Goal: Navigation & Orientation: Find specific page/section

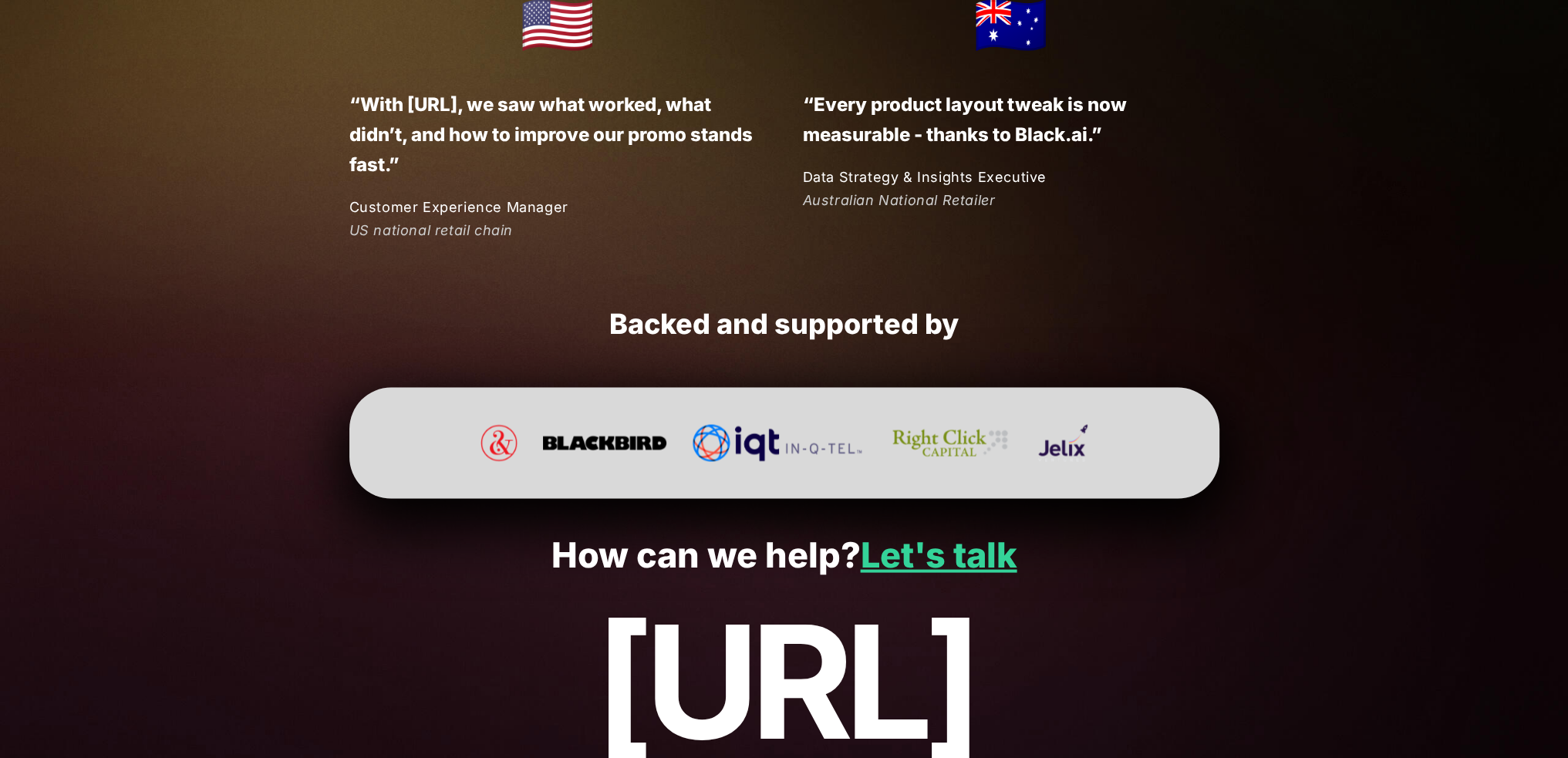
scroll to position [4037, 0]
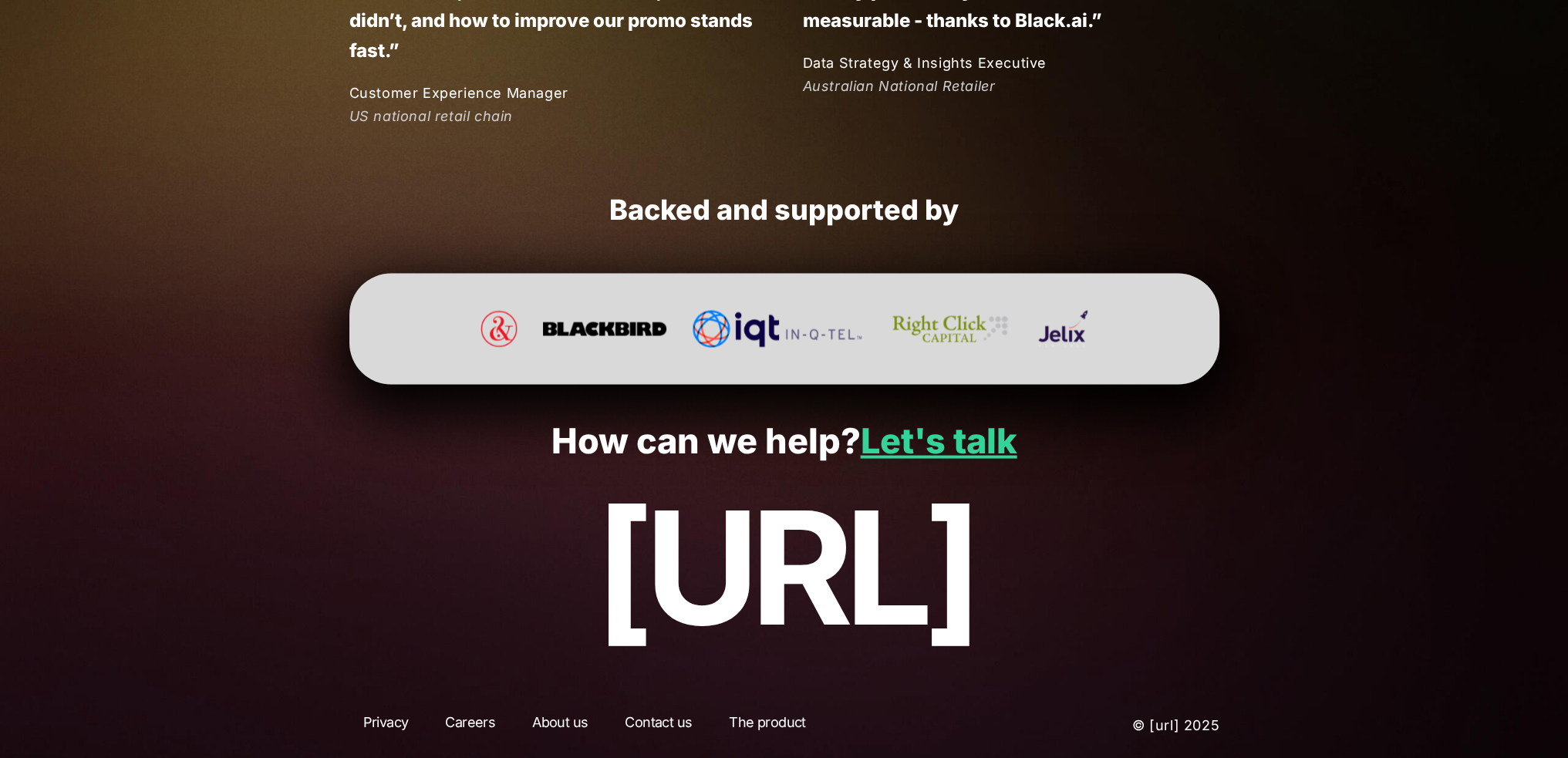
click at [788, 724] on link "The product" at bounding box center [767, 725] width 104 height 28
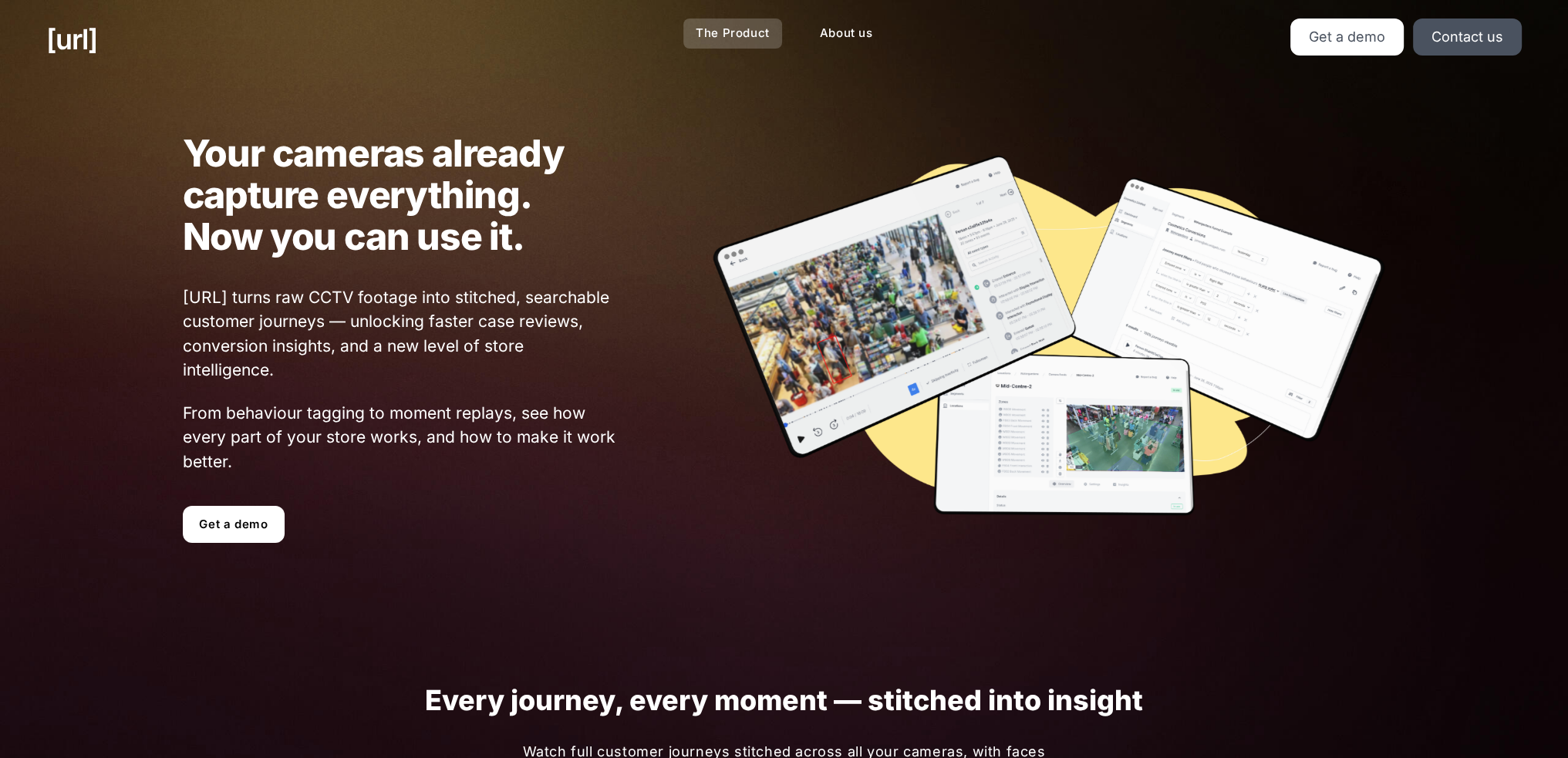
click at [735, 42] on link "The Product" at bounding box center [732, 34] width 99 height 30
click at [97, 40] on link "[URL]" at bounding box center [71, 39] width 51 height 42
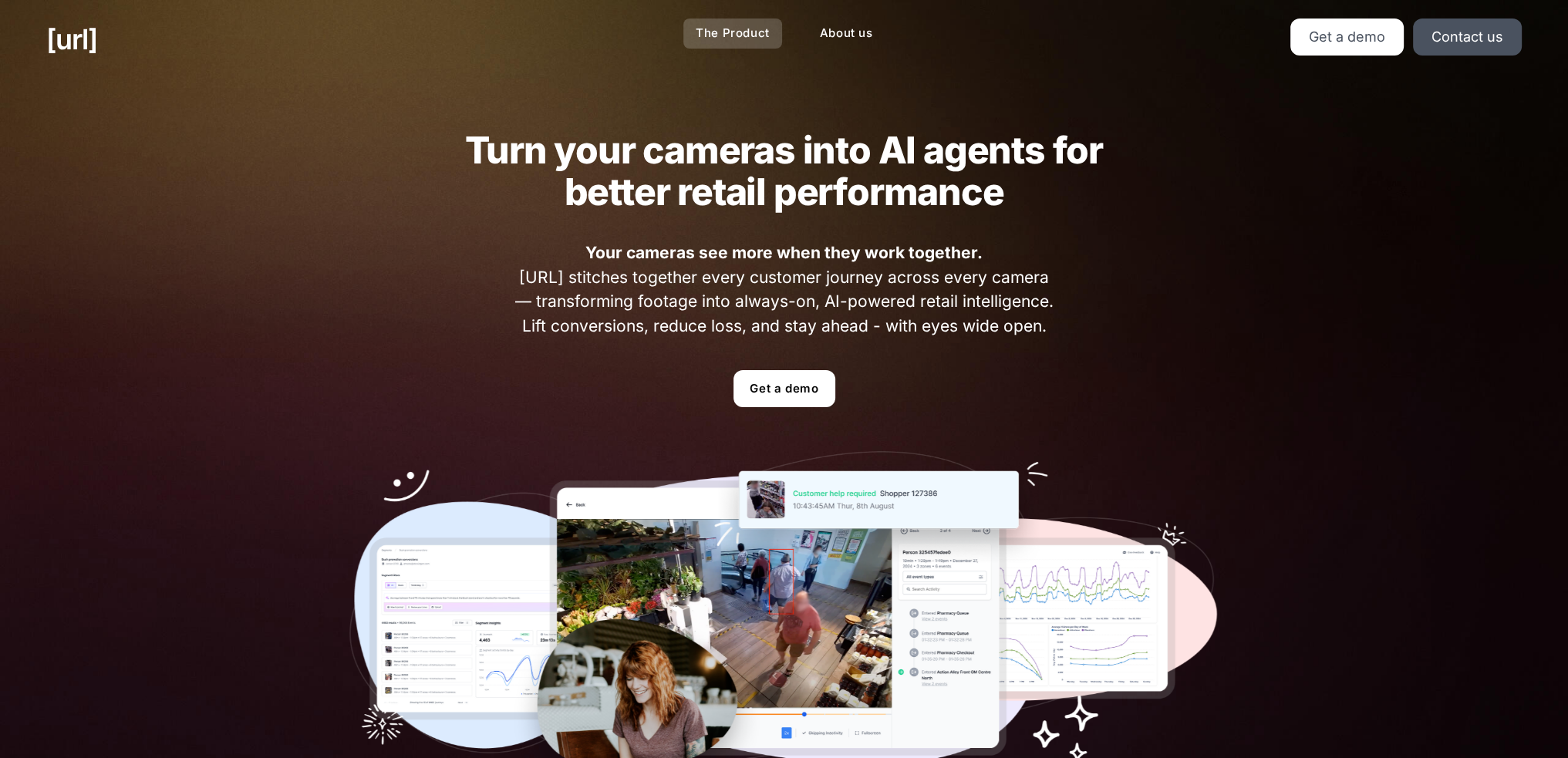
click at [719, 38] on link "The Product" at bounding box center [732, 34] width 99 height 30
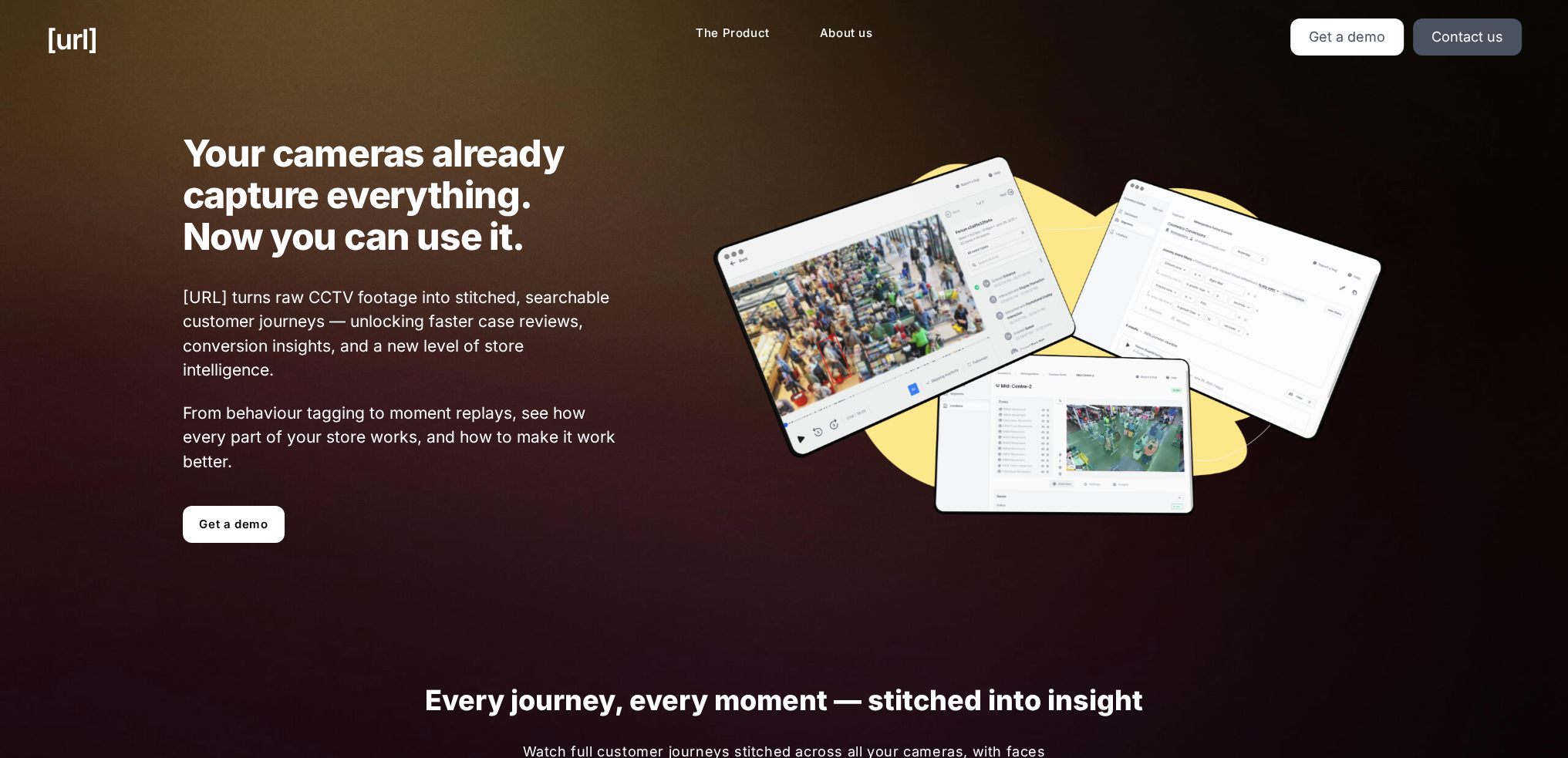
click at [651, 326] on div at bounding box center [1002, 337] width 768 height 369
click at [742, 27] on link "The Product" at bounding box center [732, 34] width 99 height 30
click at [97, 42] on link "[URL]" at bounding box center [71, 39] width 51 height 42
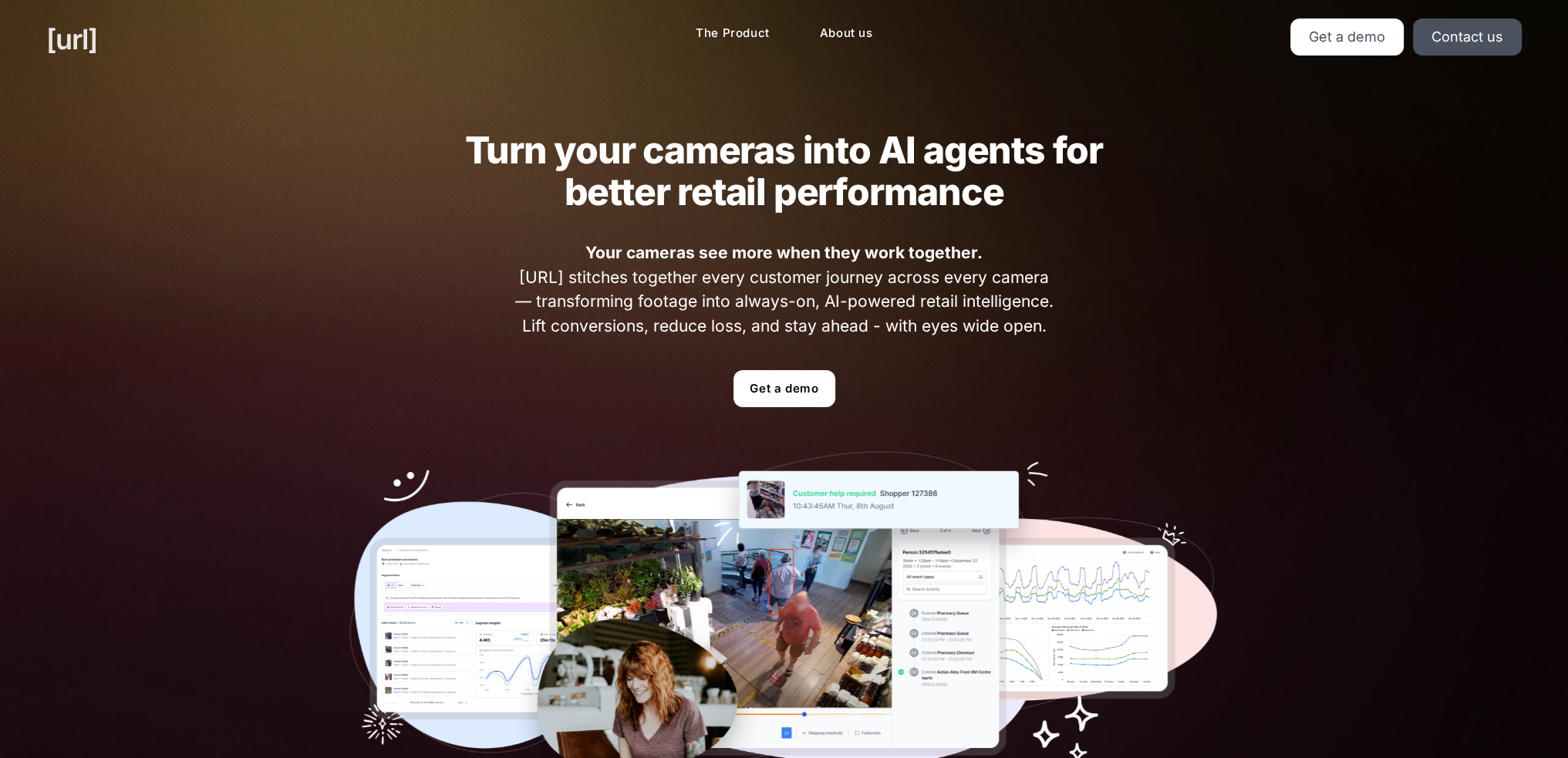
click at [97, 37] on link "[URL]" at bounding box center [71, 39] width 51 height 42
click at [746, 35] on link "The Product" at bounding box center [732, 34] width 99 height 30
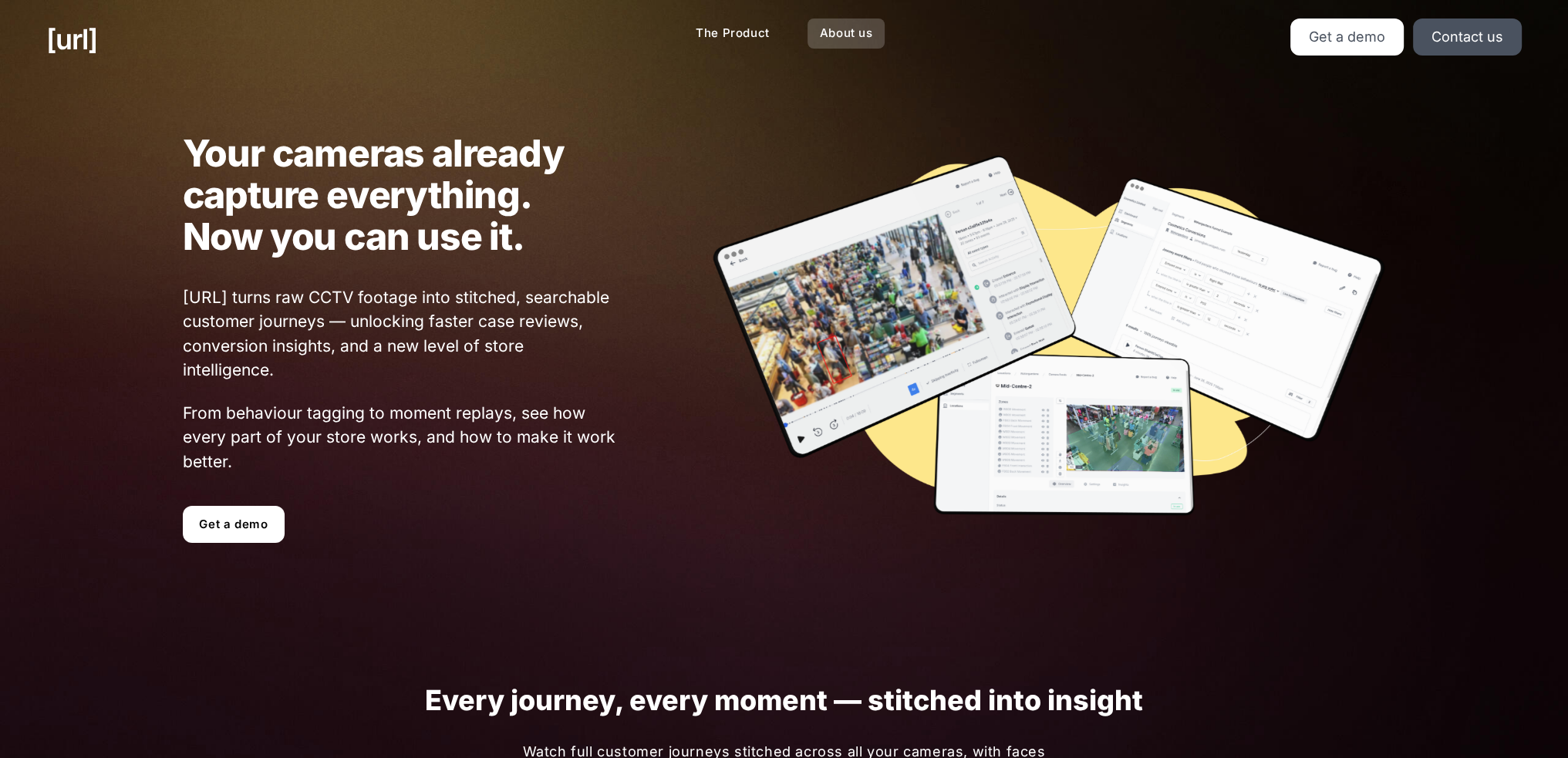
click at [829, 37] on link "About us" at bounding box center [846, 34] width 78 height 30
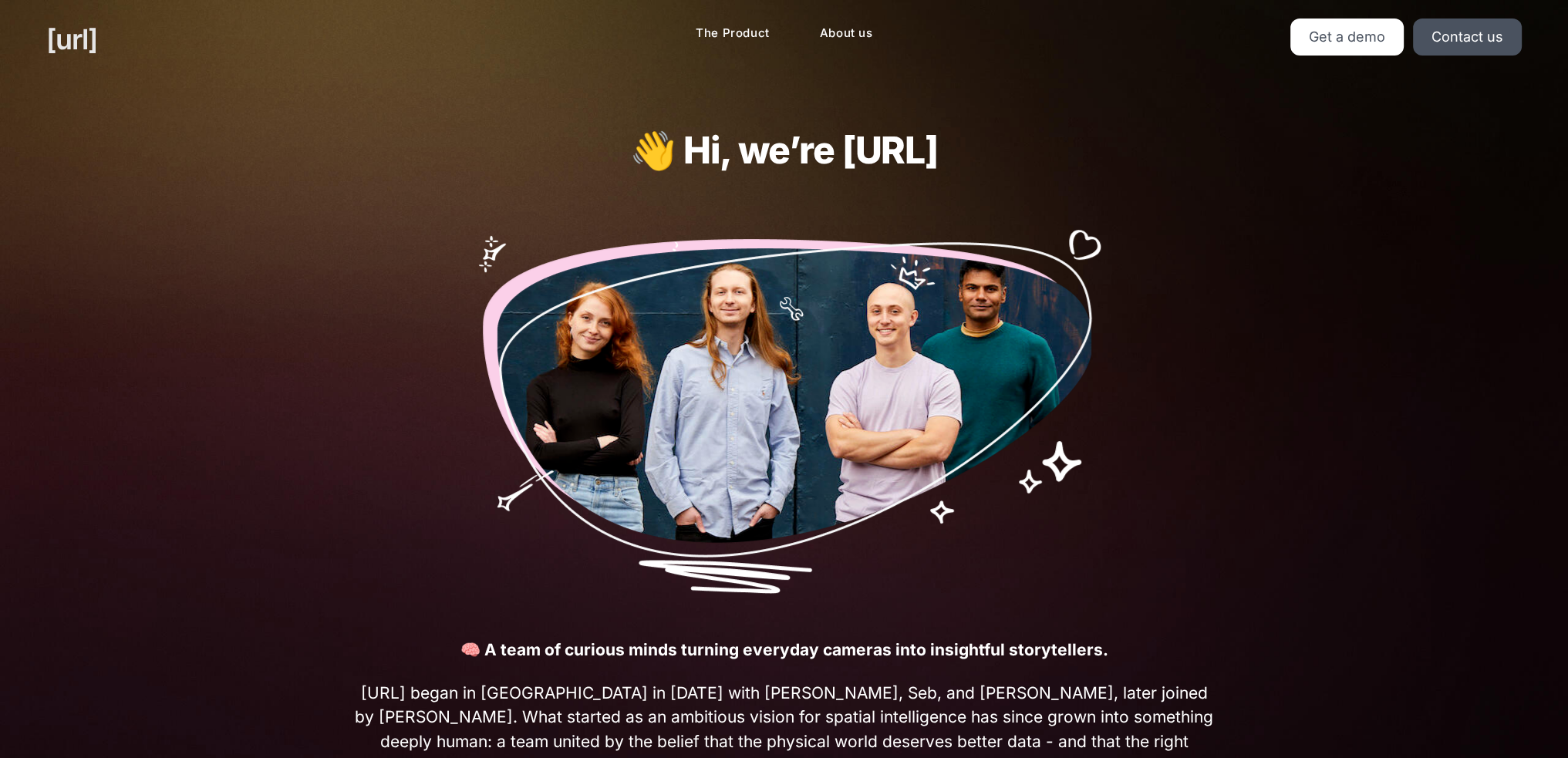
click at [83, 36] on link "[URL]" at bounding box center [71, 39] width 51 height 42
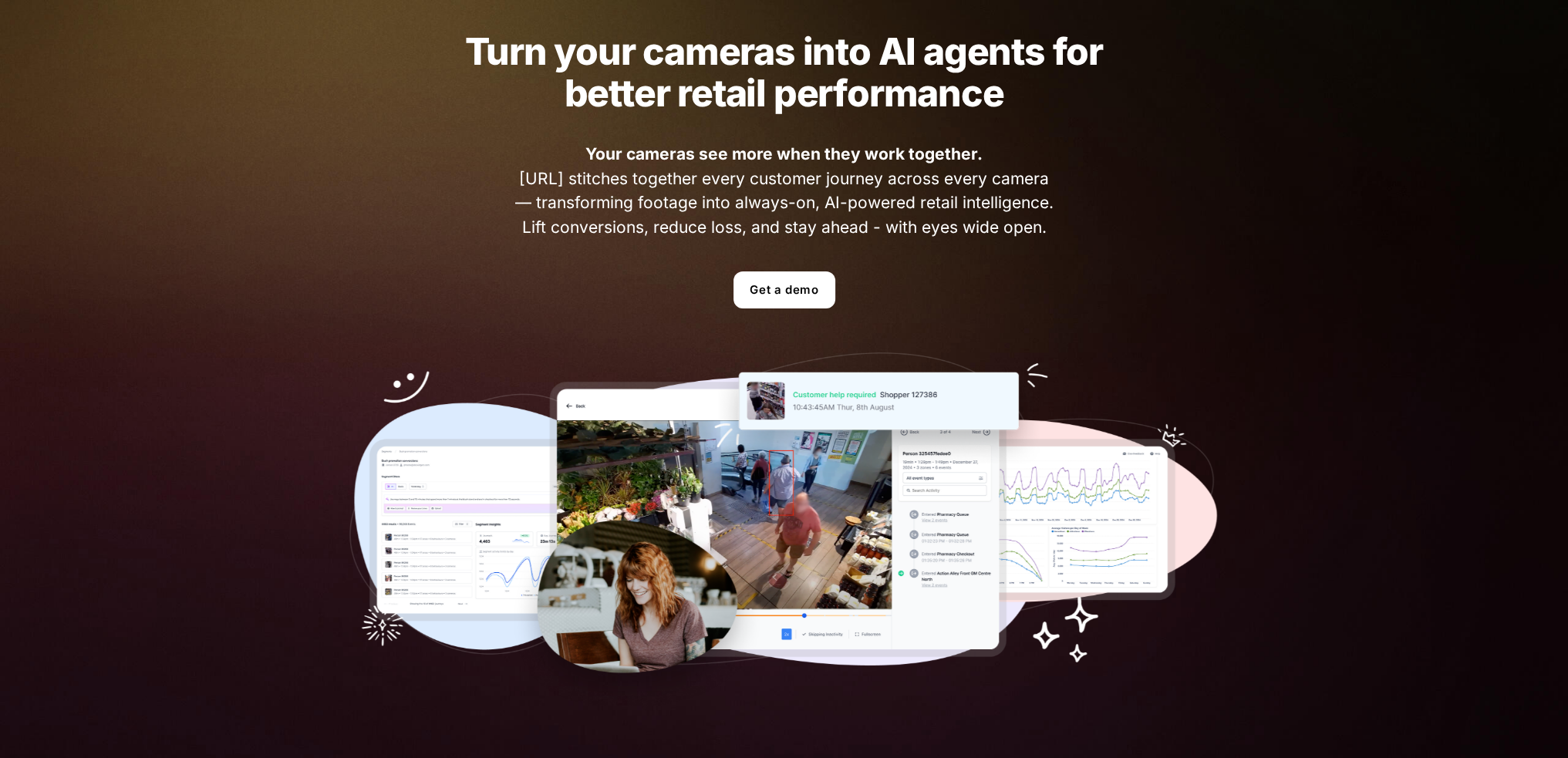
scroll to position [231, 0]
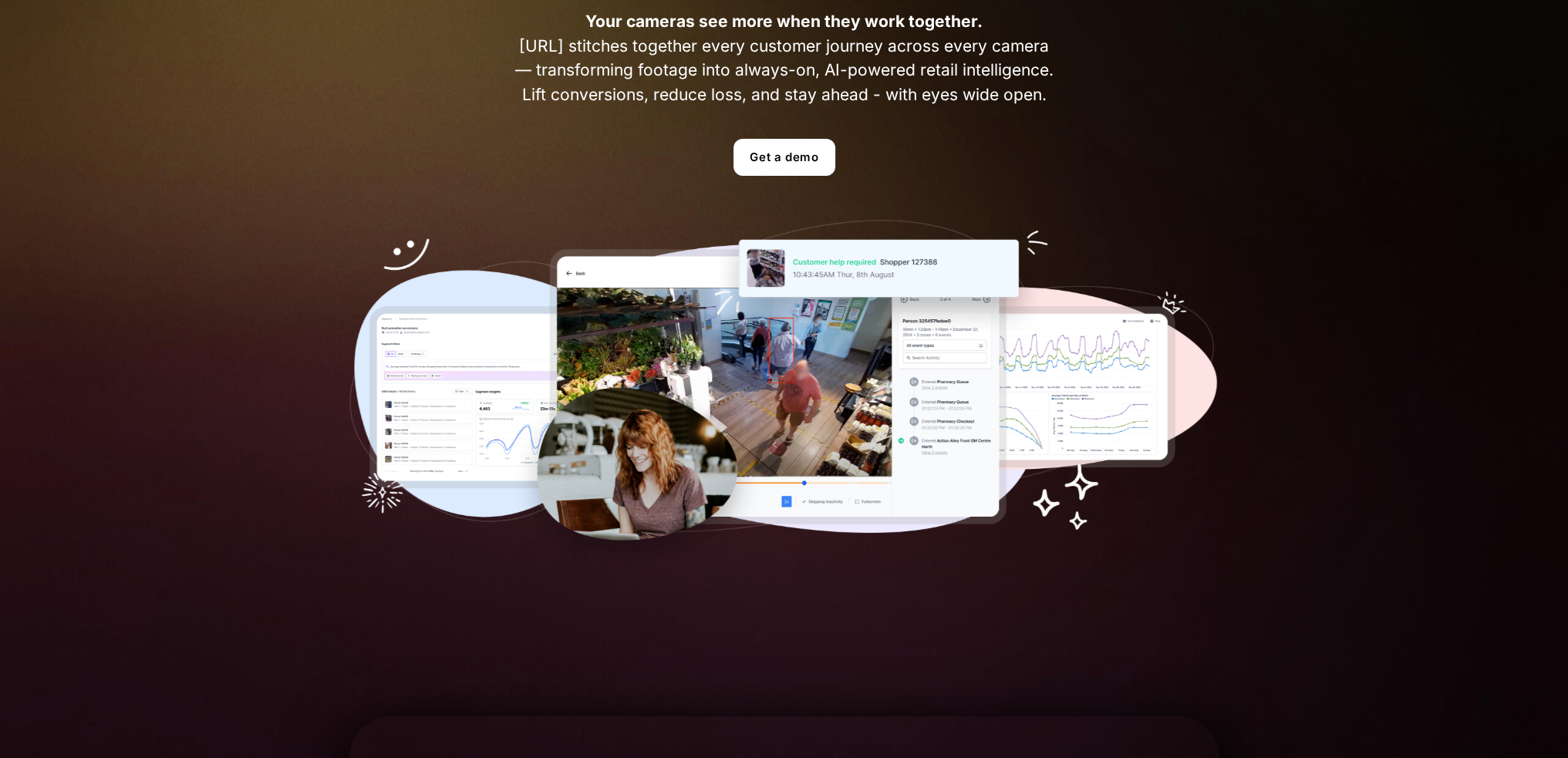
click at [704, 377] on img at bounding box center [784, 396] width 870 height 354
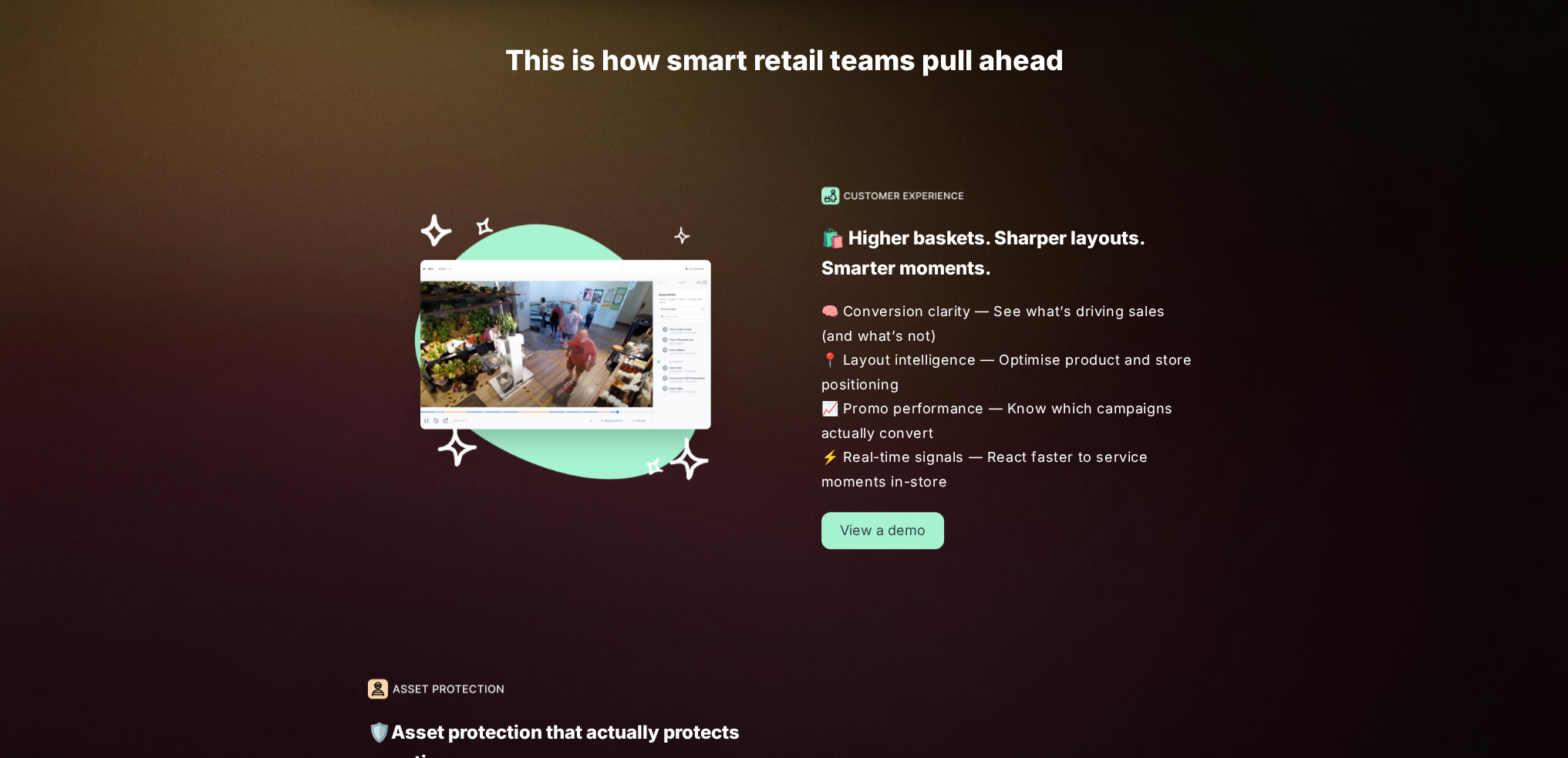
scroll to position [1387, 0]
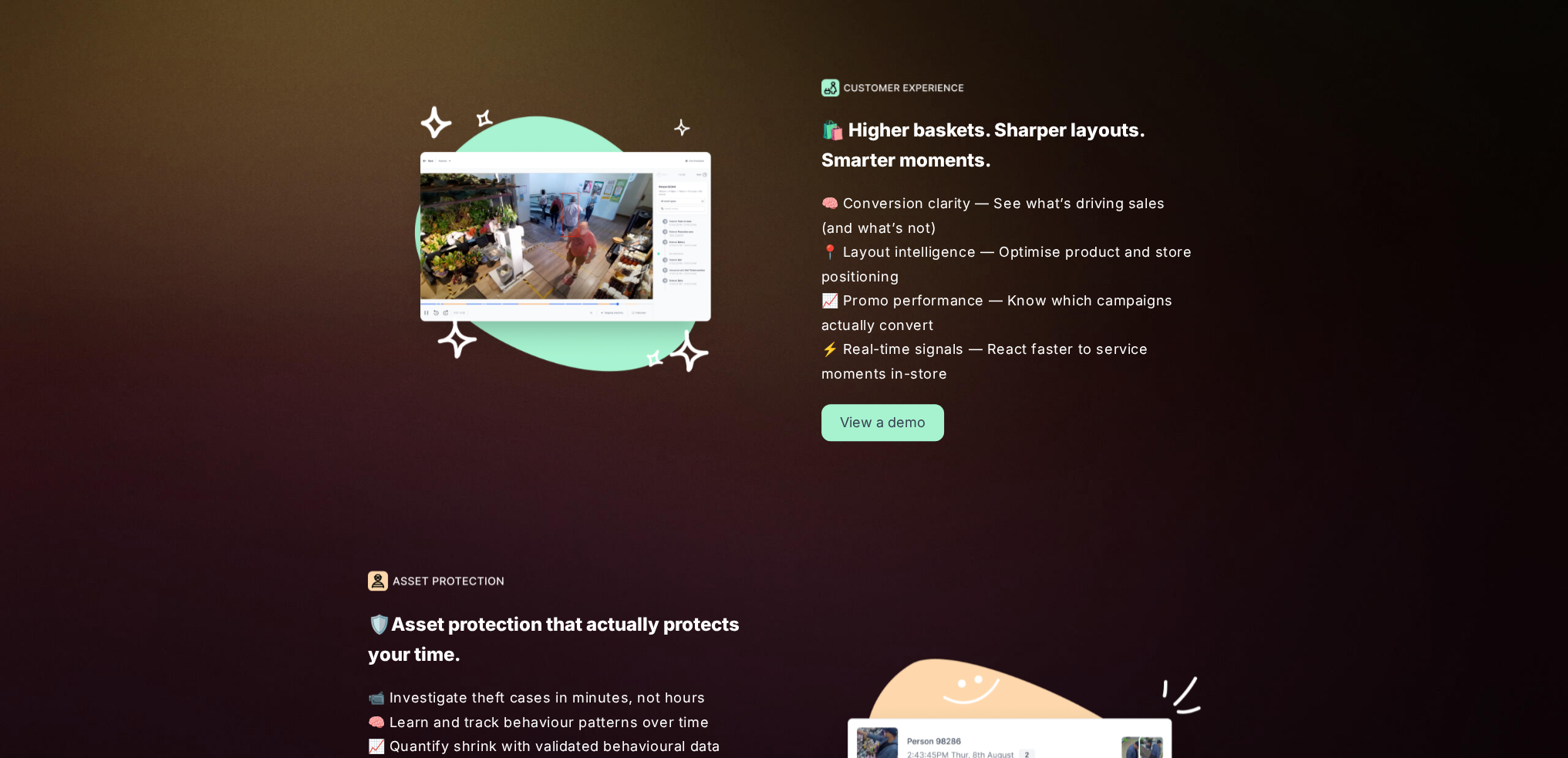
click at [596, 263] on img at bounding box center [557, 236] width 379 height 315
click at [602, 262] on img at bounding box center [557, 236] width 379 height 315
click at [861, 422] on link "View a demo" at bounding box center [882, 422] width 122 height 37
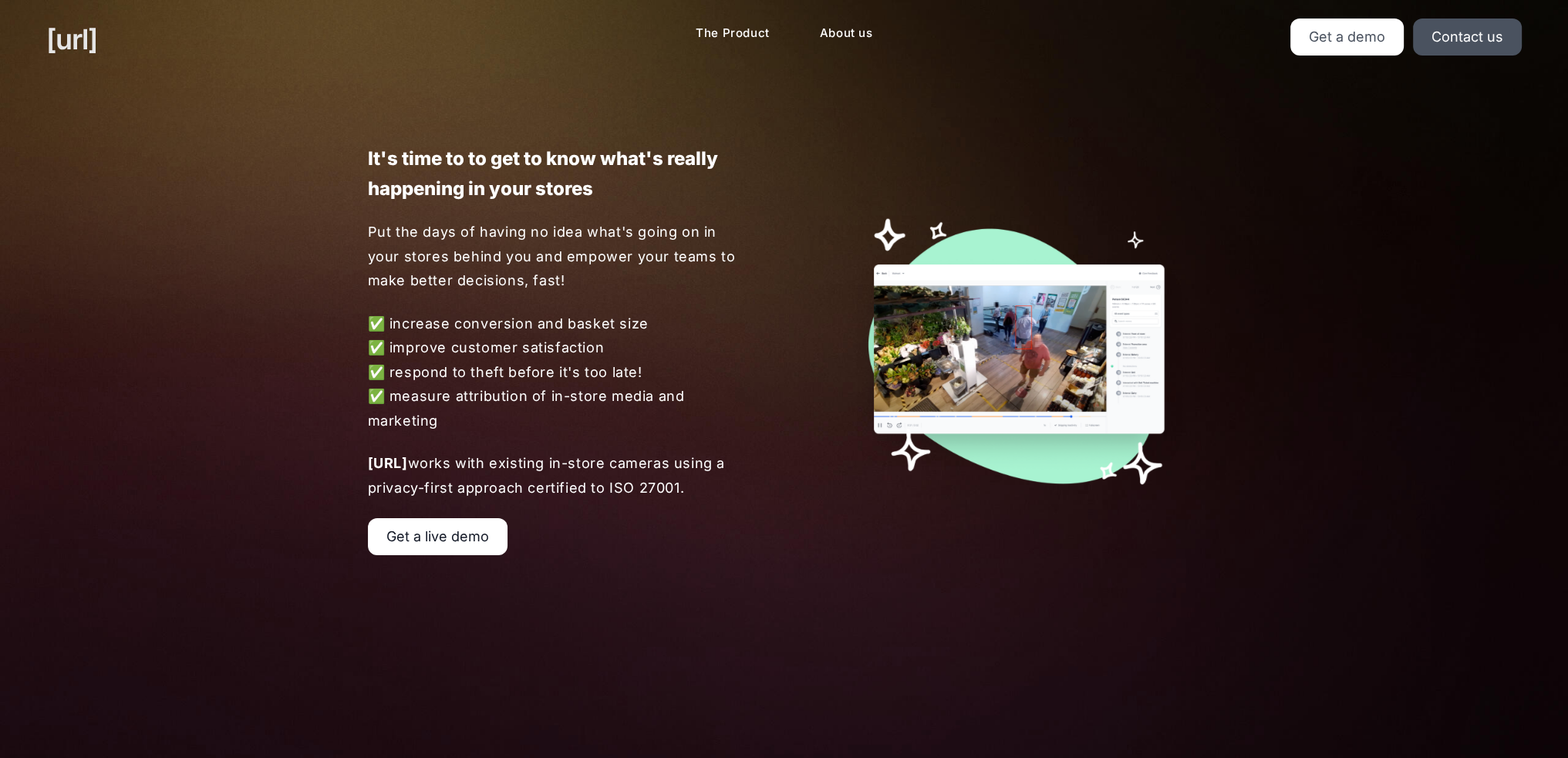
click at [97, 42] on link "[URL]" at bounding box center [71, 39] width 51 height 42
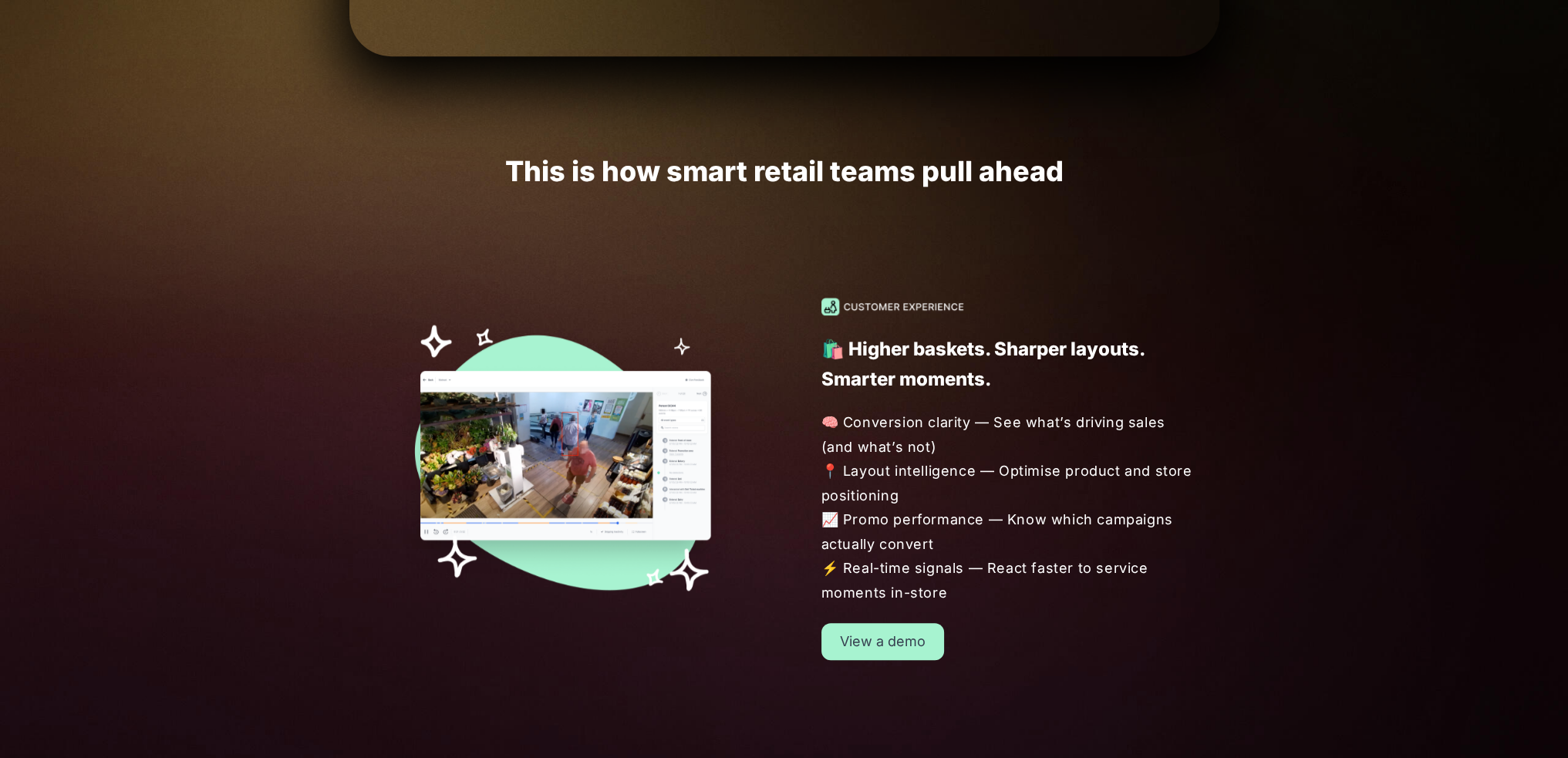
scroll to position [1311, 0]
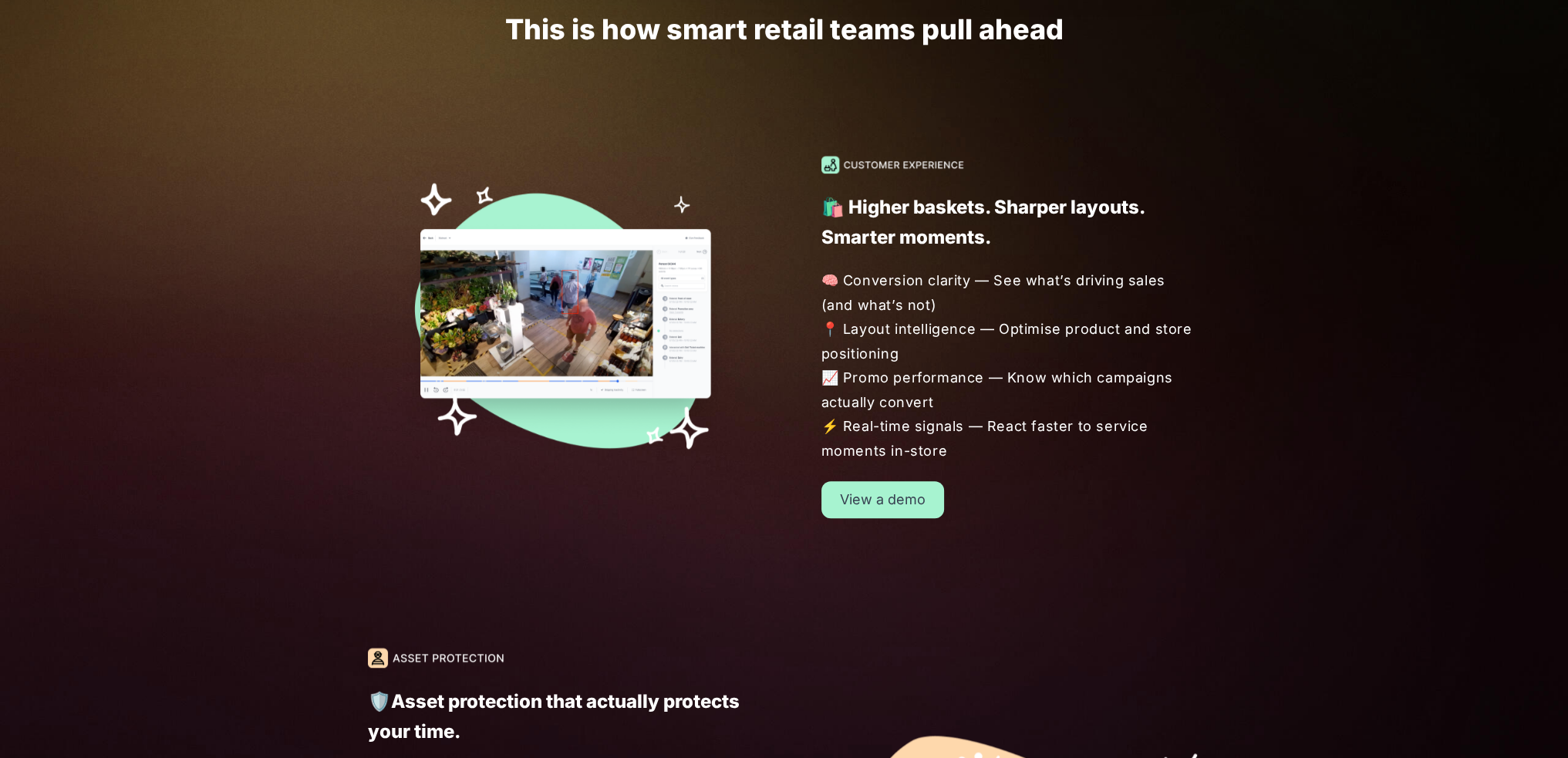
click at [644, 326] on img at bounding box center [557, 312] width 379 height 315
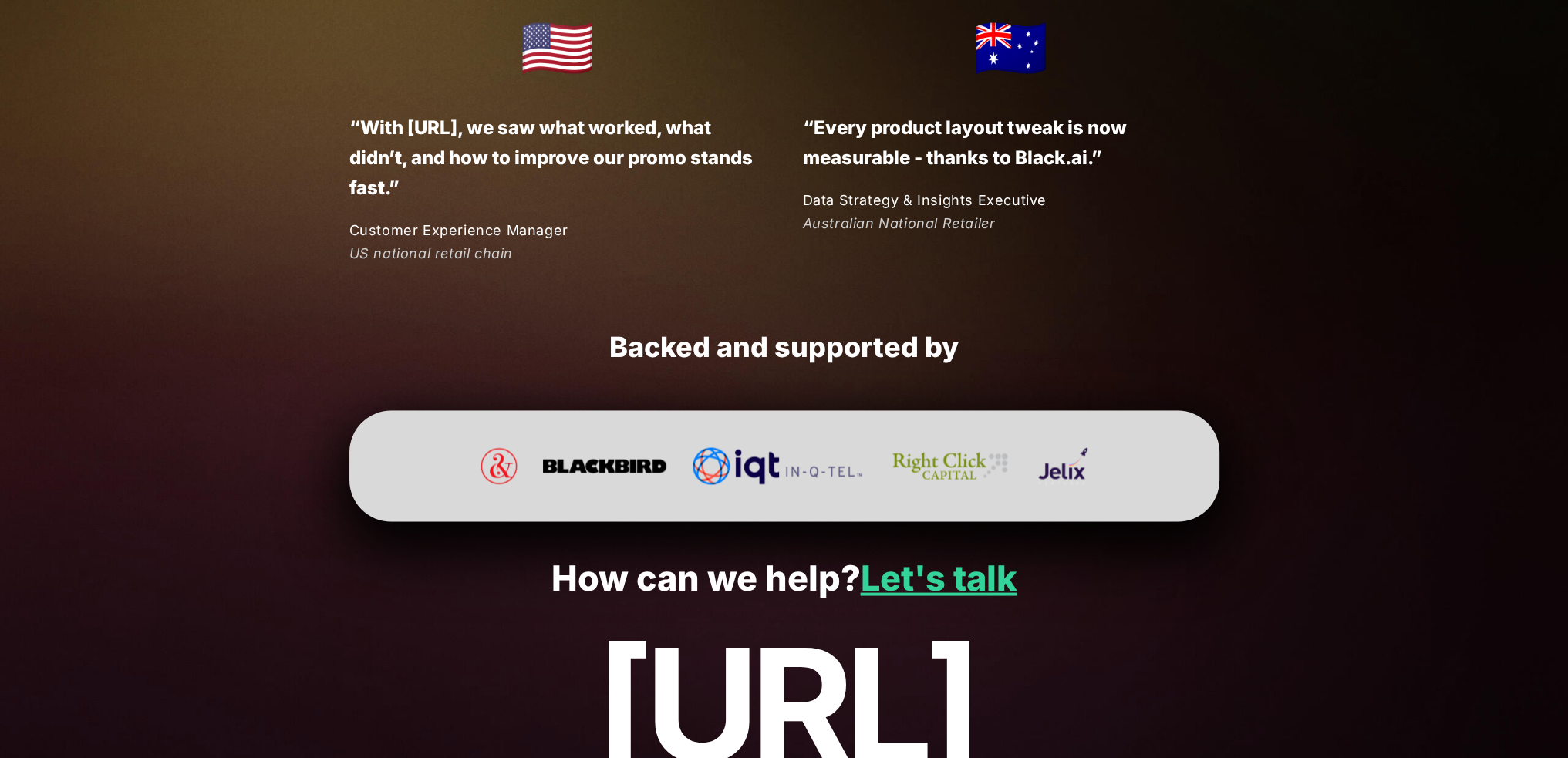
scroll to position [4037, 0]
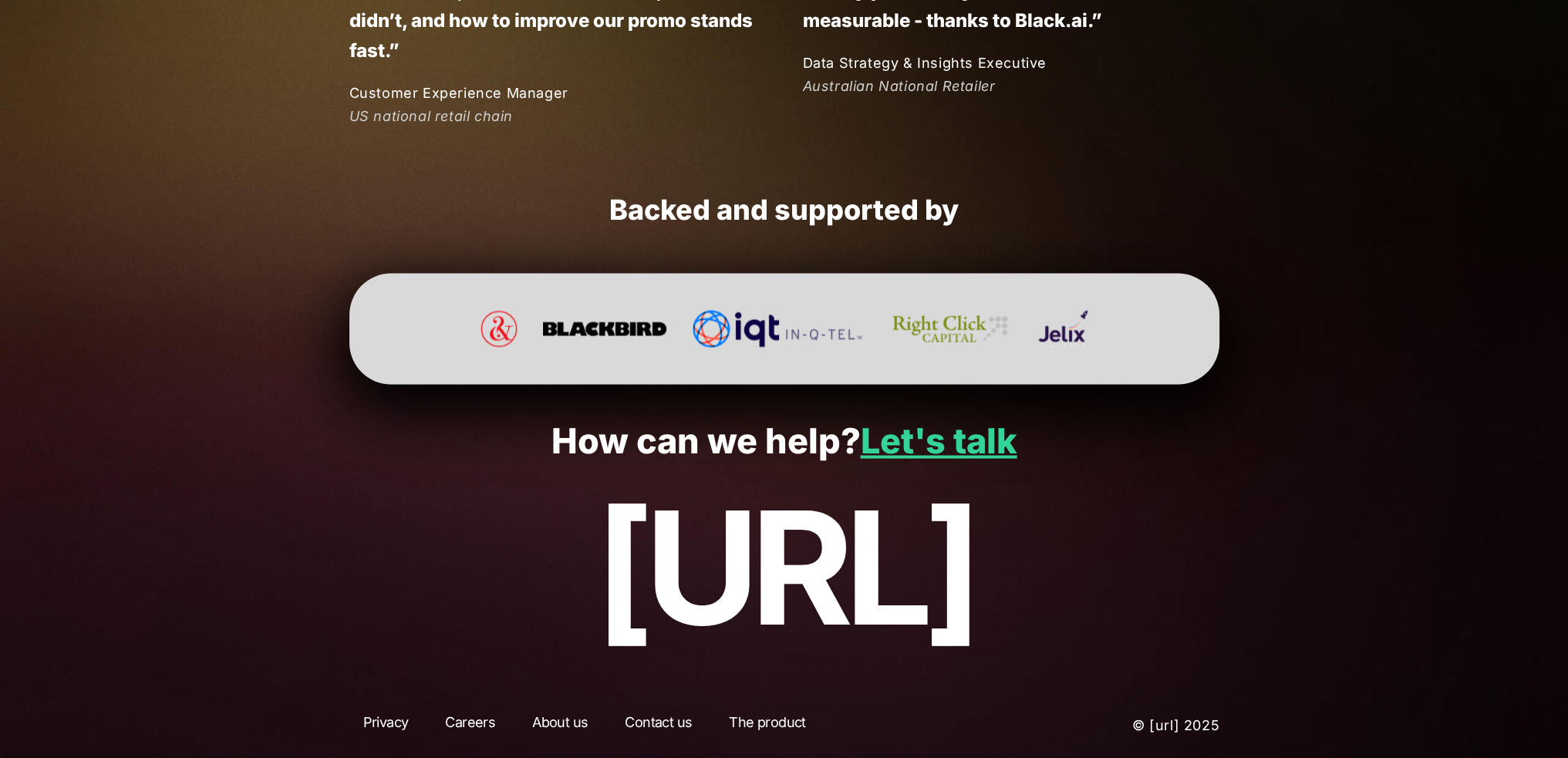
click at [762, 720] on link "The product" at bounding box center [767, 725] width 104 height 28
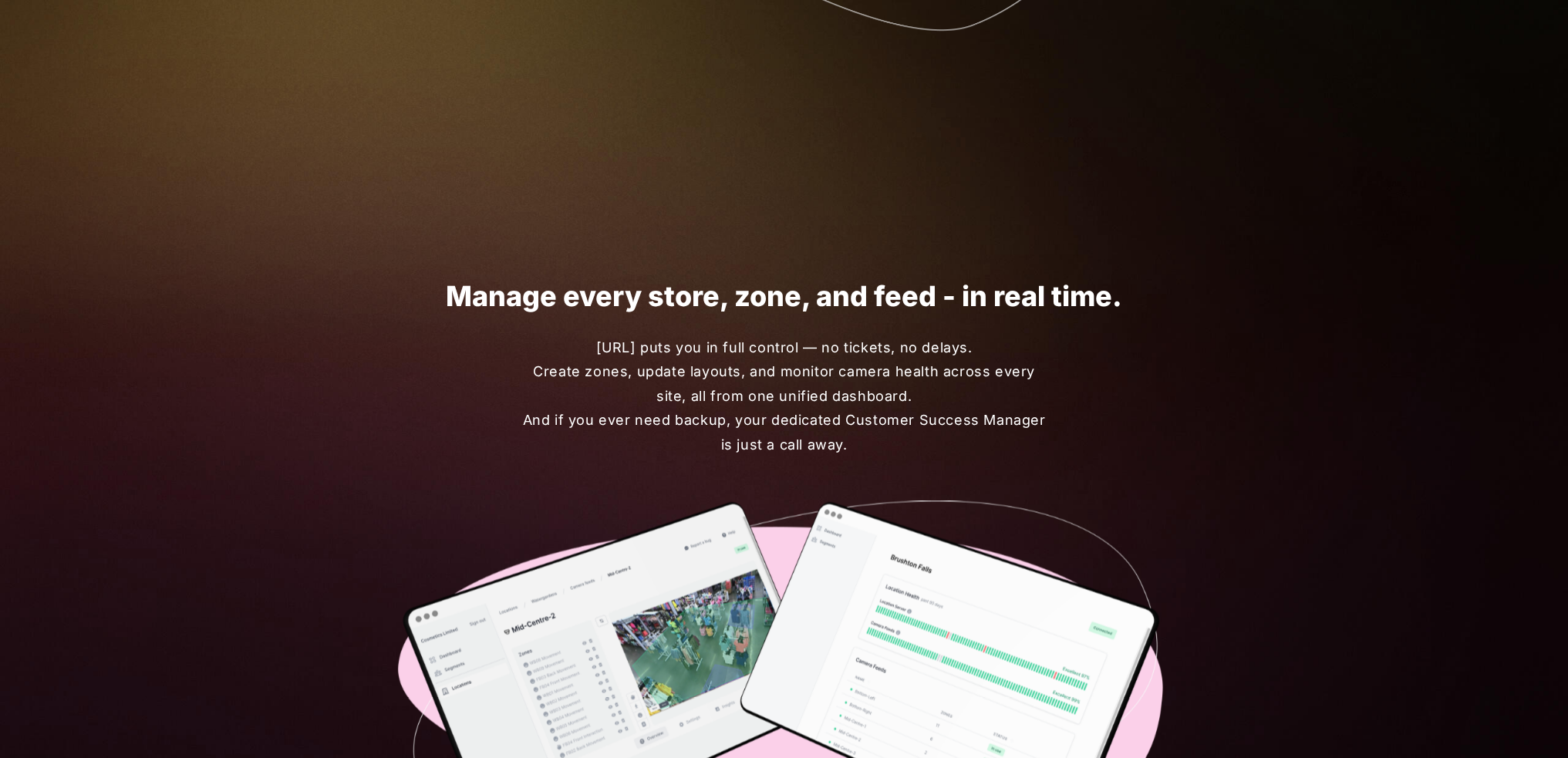
scroll to position [3849, 0]
